Goal: Transaction & Acquisition: Purchase product/service

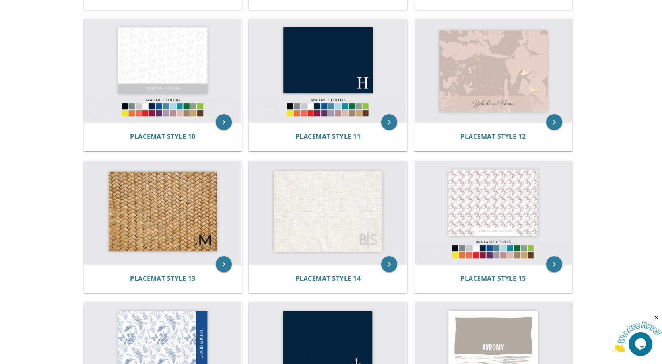
scroll to position [675, 0]
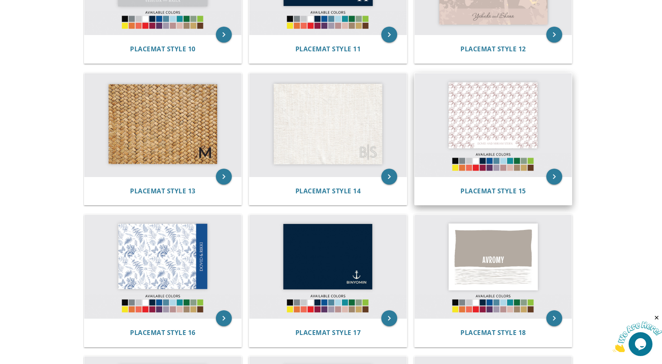
click at [487, 93] on img at bounding box center [492, 124] width 157 height 103
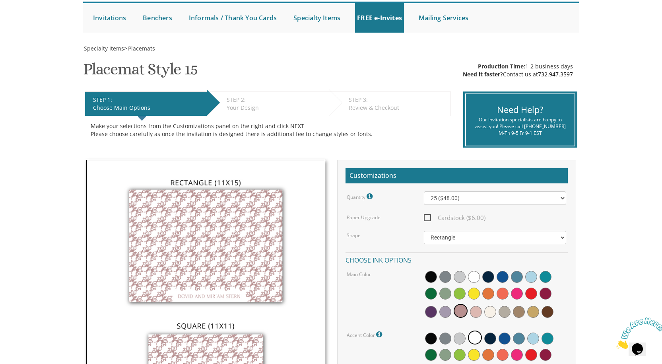
scroll to position [159, 0]
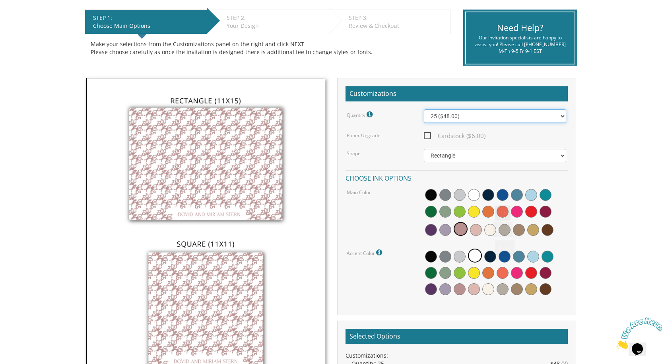
click at [507, 120] on select "25 ($48.00) 30 ($53.00) 35 ($58.00) 40 ($63.00) 45 ($68.00) 50 ($73.00) 55 ($78…" at bounding box center [495, 116] width 142 height 14
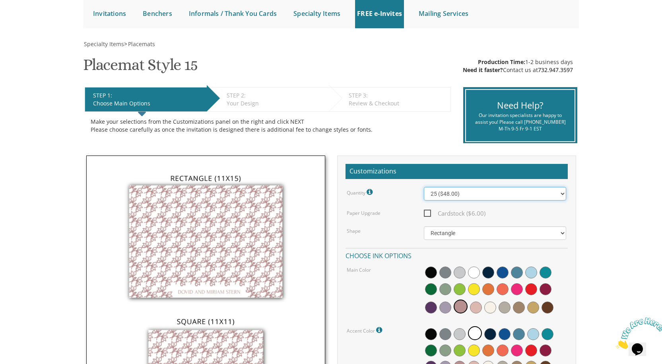
scroll to position [79, 0]
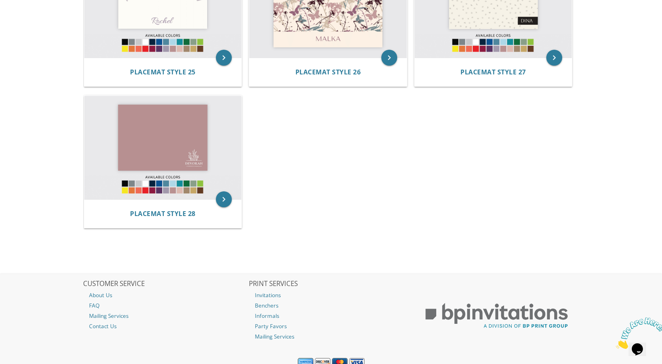
scroll to position [1393, 0]
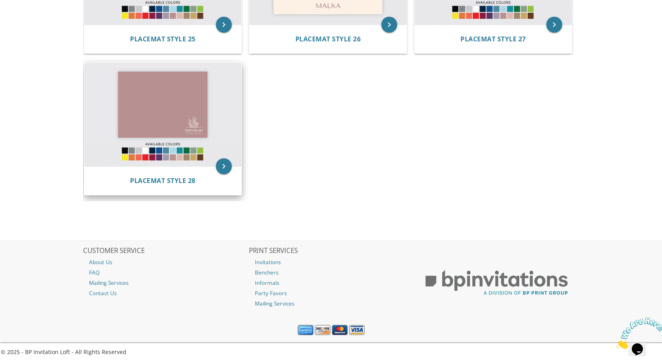
click at [159, 126] on img at bounding box center [162, 114] width 157 height 103
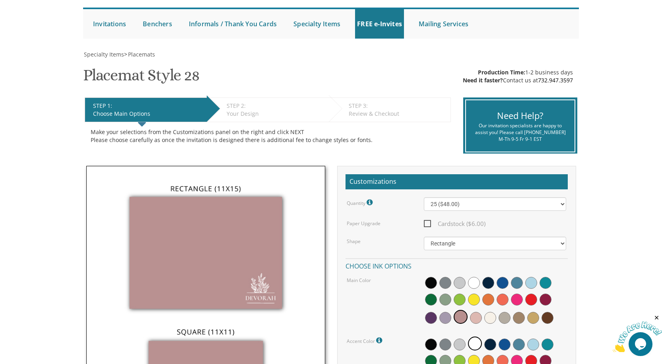
scroll to position [79, 0]
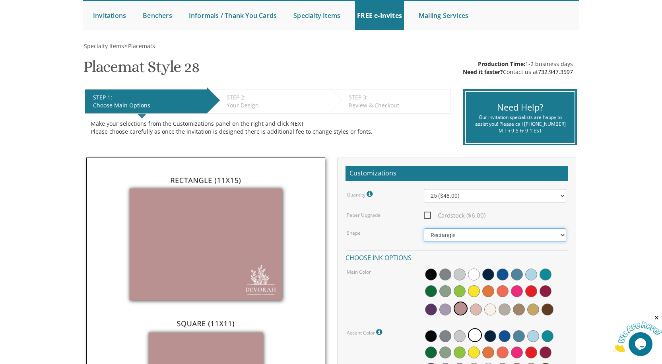
click at [456, 235] on select "Square Rectangle" at bounding box center [495, 235] width 142 height 14
click at [397, 227] on div "Quantity Please note: Quantities may be modified after order completion. For we…" at bounding box center [456, 283] width 222 height 189
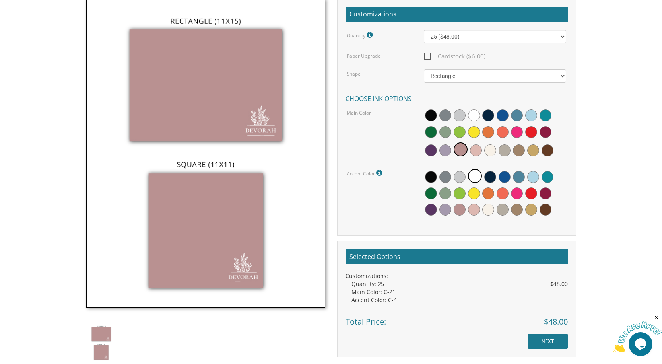
scroll to position [397, 0]
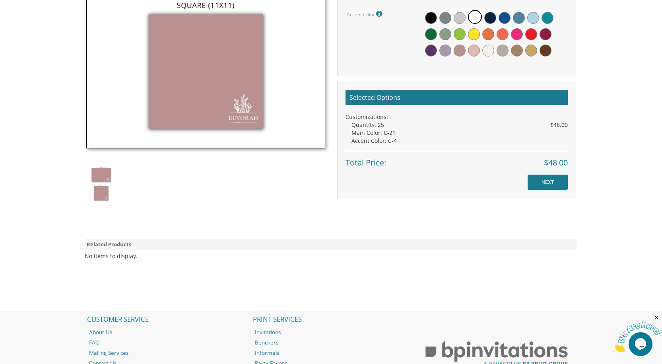
click at [99, 178] on img at bounding box center [101, 183] width 30 height 39
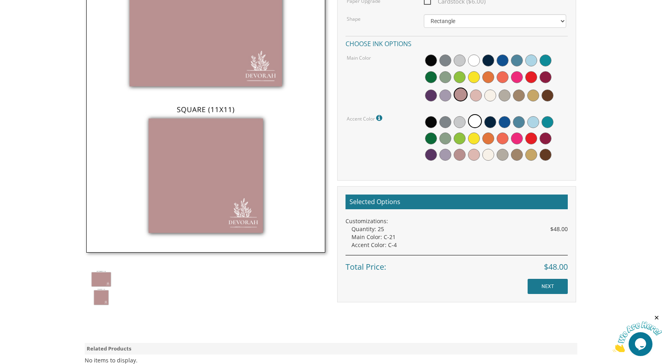
scroll to position [238, 0]
